Goal: Use online tool/utility: Utilize a website feature to perform a specific function

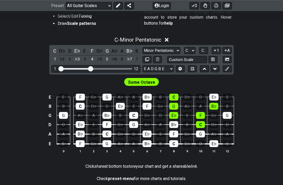
scroll to position [129, 0]
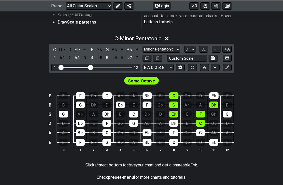
click at [53, 51] on div "C" at bounding box center [54, 49] width 7 height 7
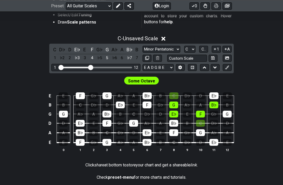
click at [171, 50] on select "Minor Pentatonic Root Minor Pentatonic Major Pentatonic Minor Blues Major Blues…" at bounding box center [162, 49] width 38 height 7
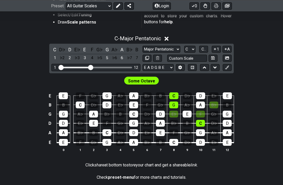
click at [176, 46] on select "Minor Pentatonic Root Minor Pentatonic Major Pentatonic Minor Blues Major Blues…" at bounding box center [162, 49] width 38 height 7
select select "Major"
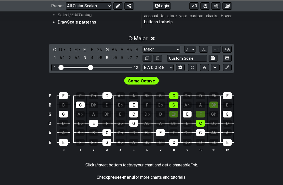
click at [82, 48] on div "E" at bounding box center [84, 49] width 7 height 7
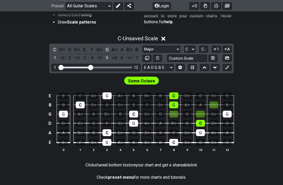
click at [107, 47] on div "G" at bounding box center [107, 49] width 7 height 7
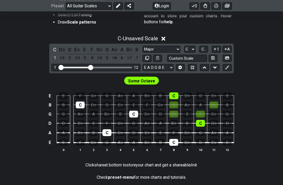
click at [55, 57] on div "1" at bounding box center [54, 58] width 7 height 7
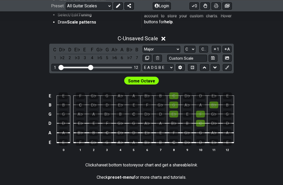
click at [53, 50] on div "C" at bounding box center [54, 49] width 7 height 7
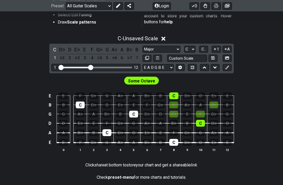
click at [147, 80] on span "Some Octave" at bounding box center [141, 81] width 27 height 8
click at [150, 82] on span "Some Octave" at bounding box center [141, 81] width 27 height 8
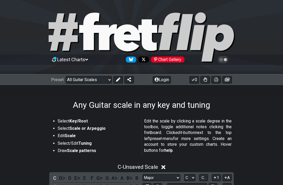
click at [106, 83] on select "Welcome to #fretflip! Initial Preset Custom Preset Minor Pentatonic Major Penta…" at bounding box center [89, 79] width 46 height 7
